Goal: Task Accomplishment & Management: Use online tool/utility

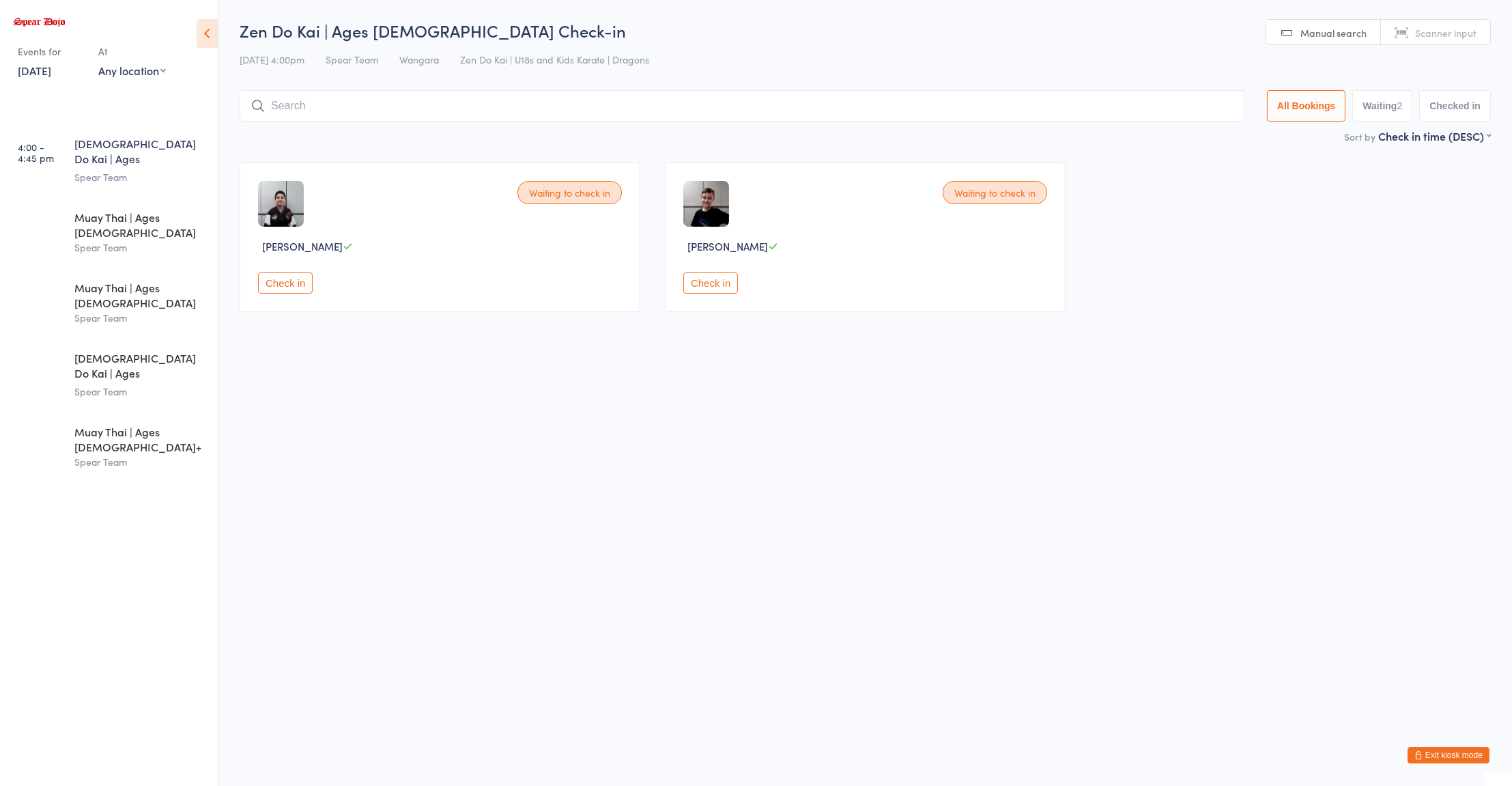
click at [141, 169] on div "Spear Team" at bounding box center [139, 177] width 132 height 16
type input "a"
type input "w"
type input "ben"
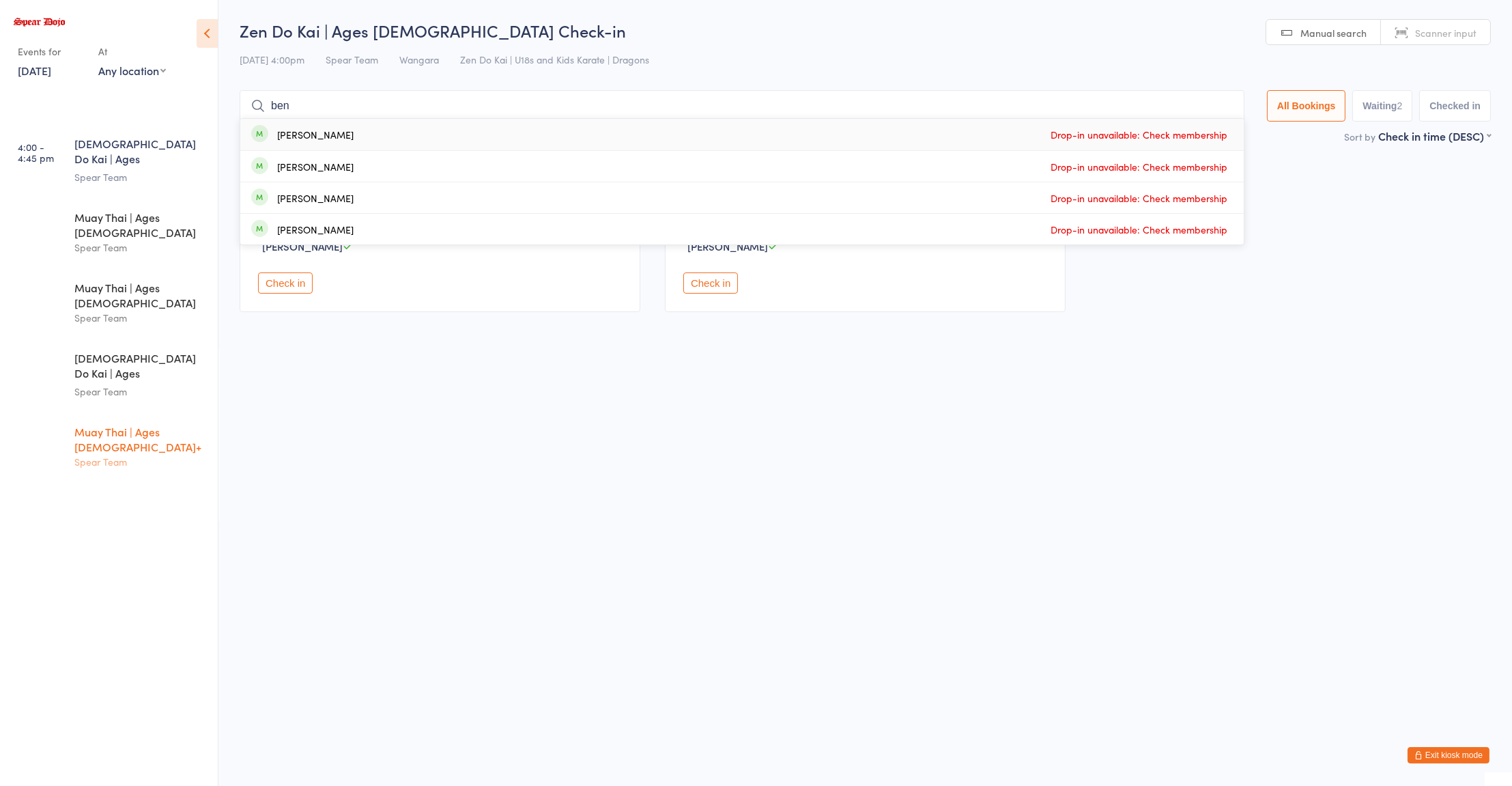
click at [172, 454] on div "Spear Team" at bounding box center [139, 462] width 132 height 16
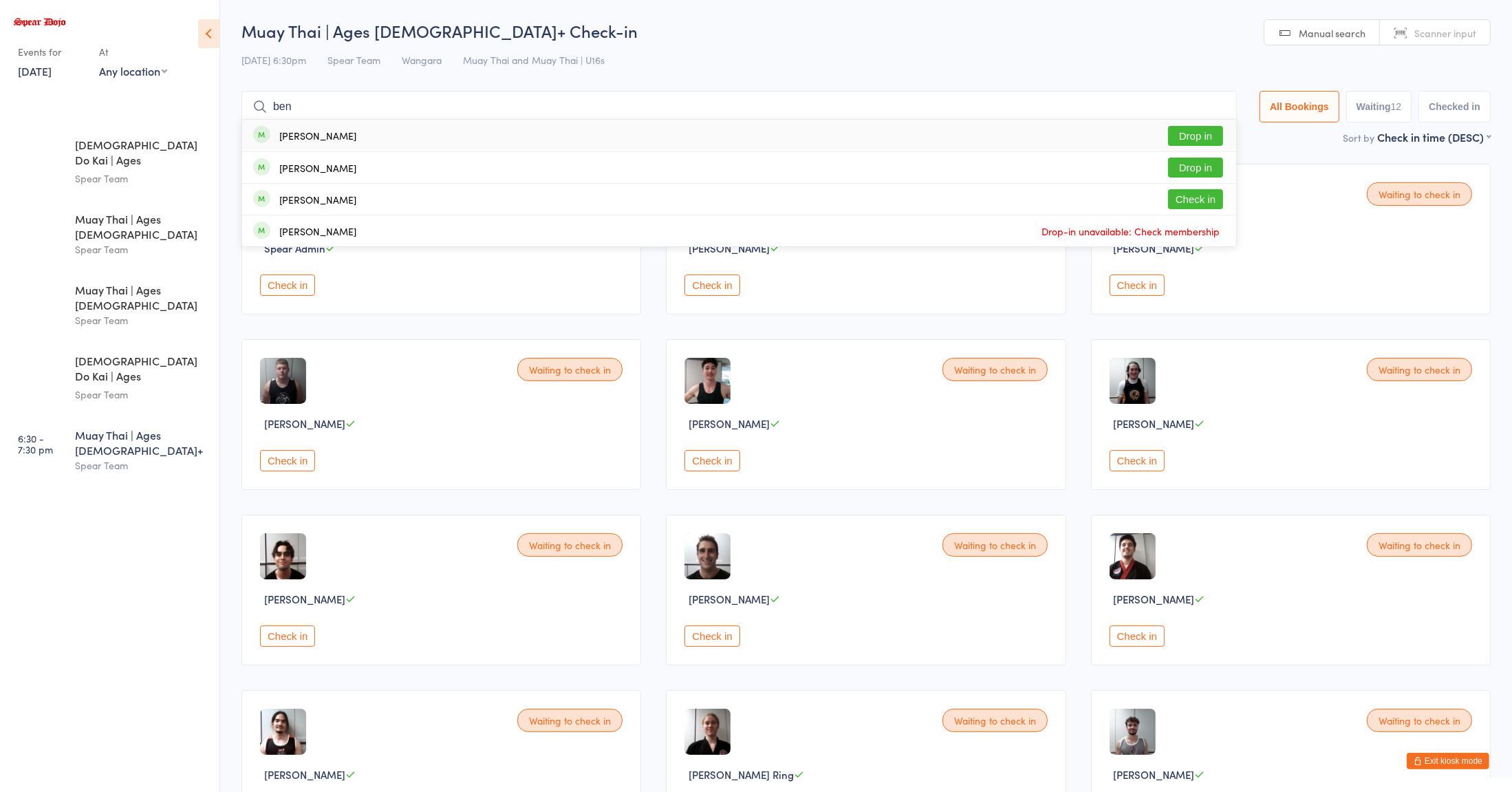
type input "ben"
click at [782, 333] on div "Waiting to check in Spear Admin Check in Waiting to check in Jade Ashwell Check…" at bounding box center [866, 501] width 1274 height 702
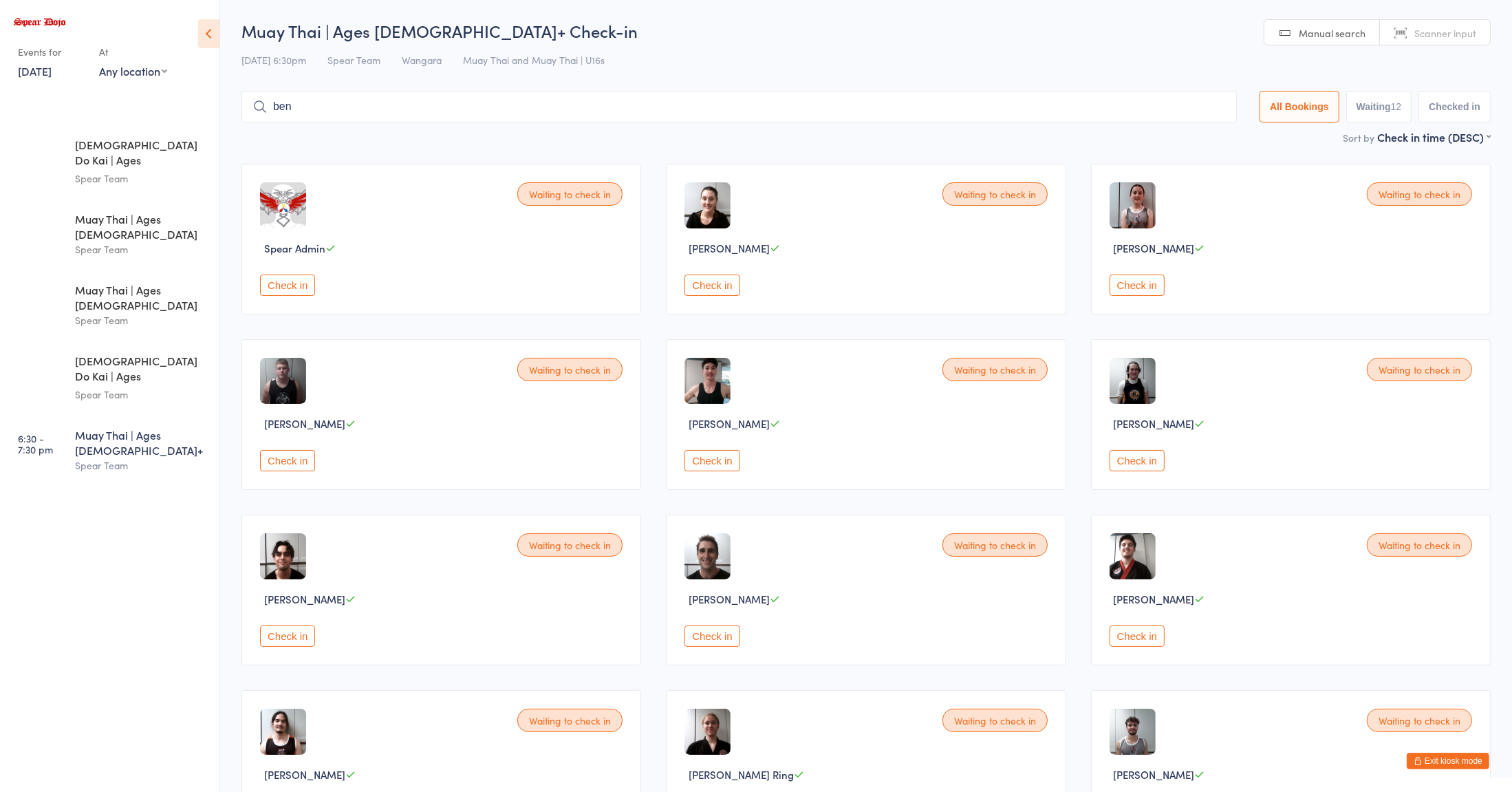
click at [160, 457] on div "Spear Team" at bounding box center [140, 465] width 133 height 16
click at [157, 170] on div "Spear Team" at bounding box center [140, 178] width 133 height 16
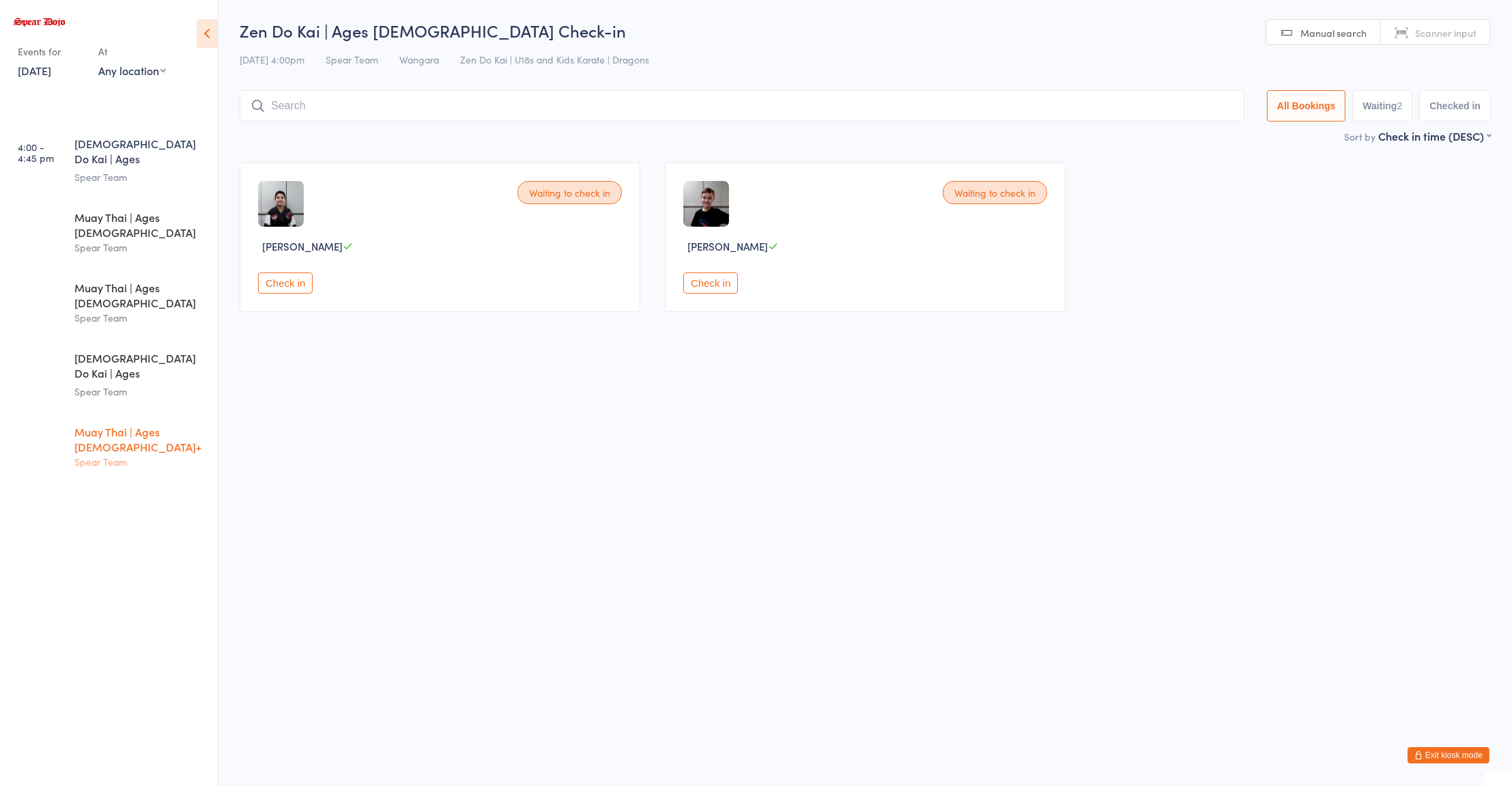
click at [155, 454] on div "Spear Team" at bounding box center [139, 462] width 132 height 16
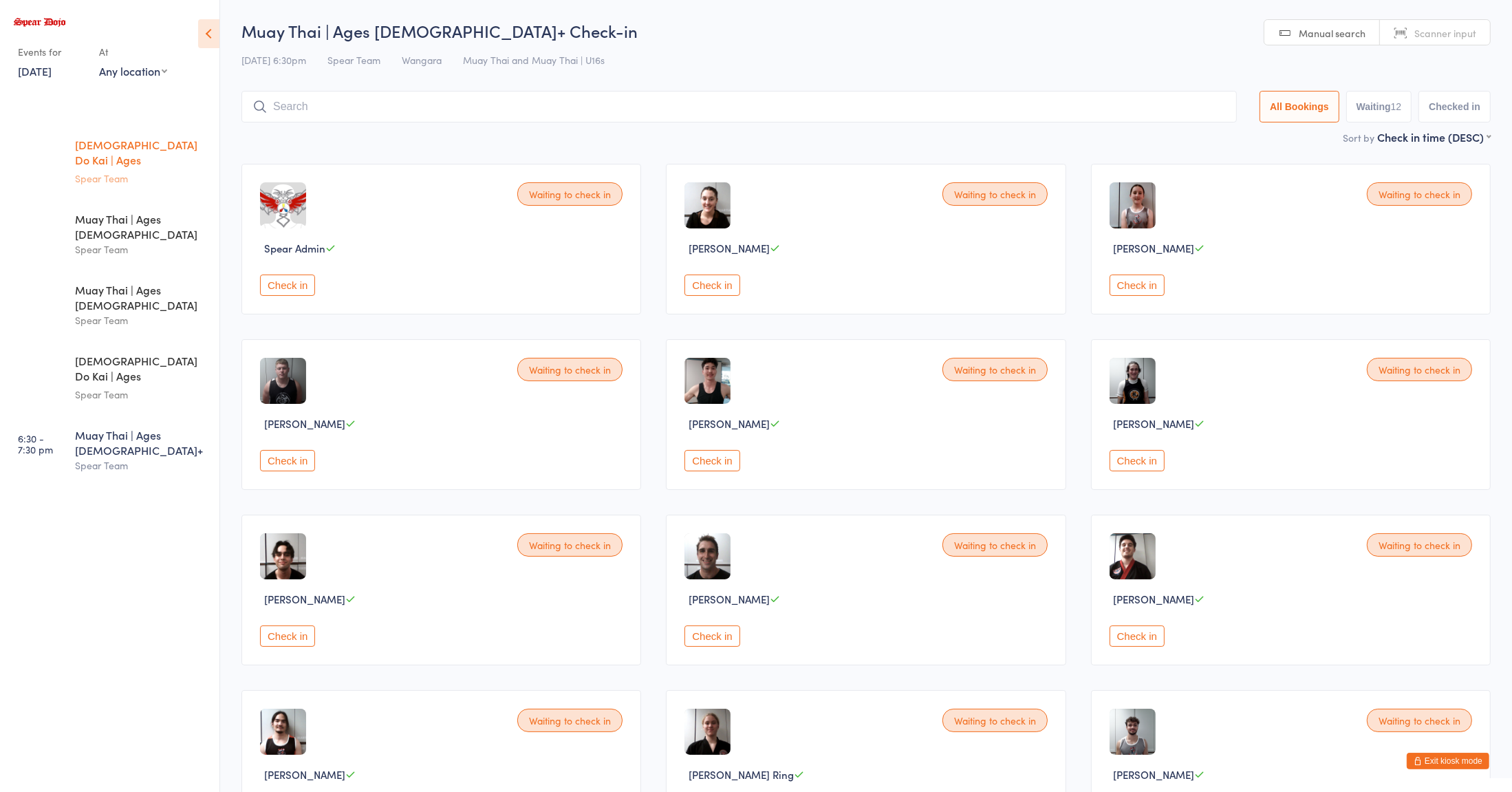
click at [167, 150] on div "[DEMOGRAPHIC_DATA] Do Kai | Ages [DEMOGRAPHIC_DATA]" at bounding box center [140, 154] width 133 height 33
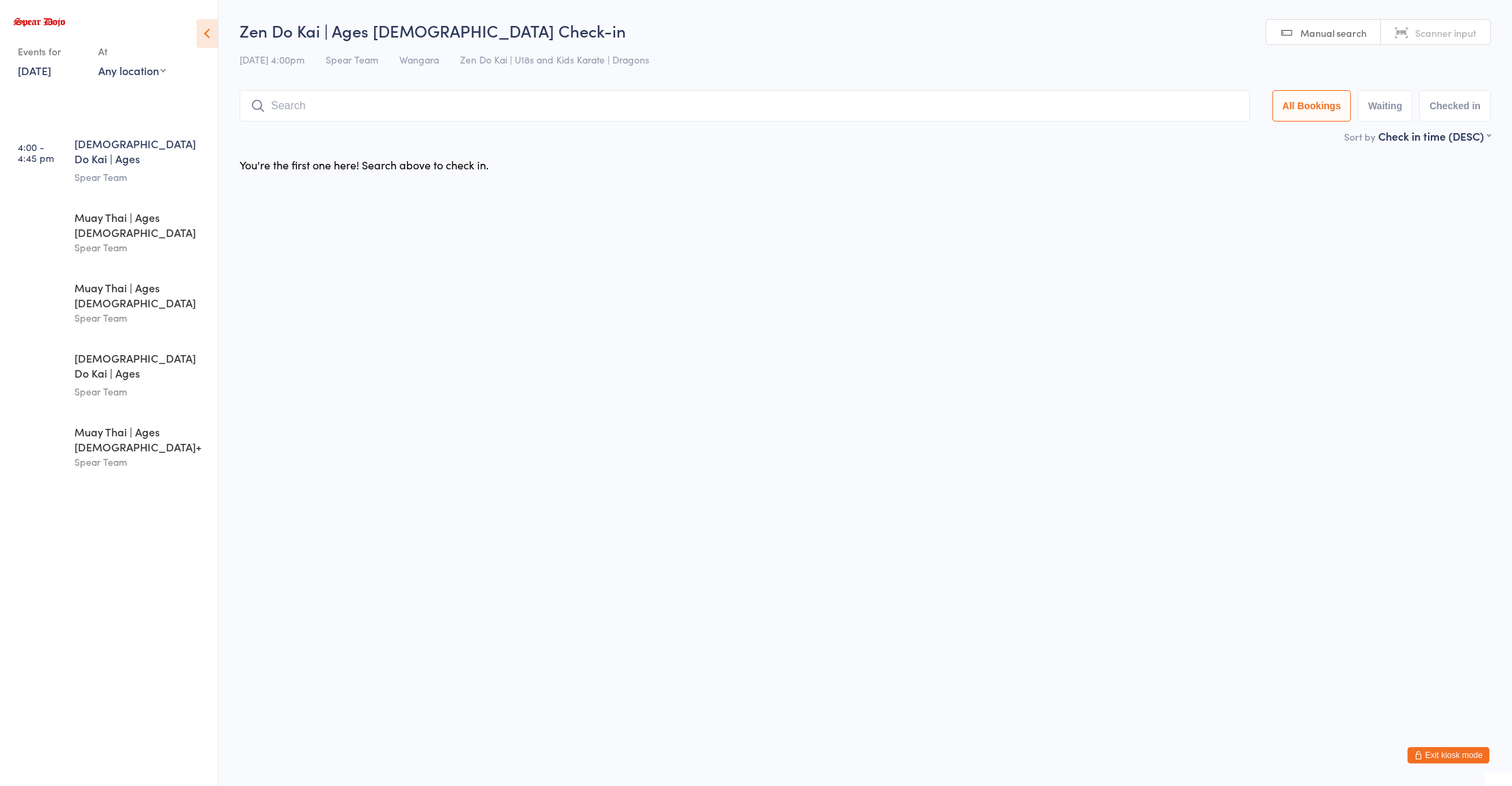
click at [661, 445] on html "You have now entered Kiosk Mode. Members will be able to check themselves in us…" at bounding box center [756, 393] width 1512 height 786
